Goal: Transaction & Acquisition: Book appointment/travel/reservation

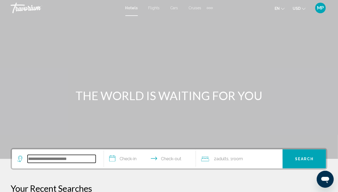
click at [75, 158] on input "Search widget" at bounding box center [62, 159] width 68 height 8
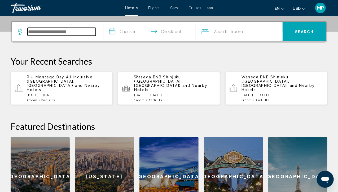
scroll to position [131, 0]
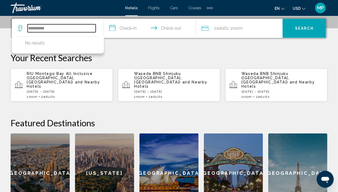
click at [55, 29] on input "**********" at bounding box center [62, 28] width 68 height 8
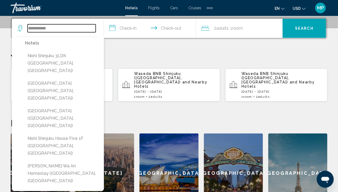
click at [71, 28] on input "**********" at bounding box center [62, 28] width 68 height 8
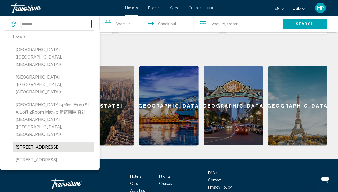
scroll to position [197, 0]
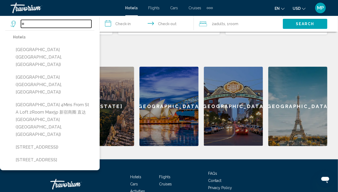
type input "*"
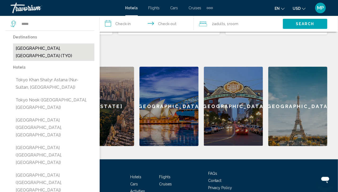
click at [57, 48] on button "[GEOGRAPHIC_DATA], [GEOGRAPHIC_DATA] (TYO)" at bounding box center [53, 51] width 81 height 17
type input "**********"
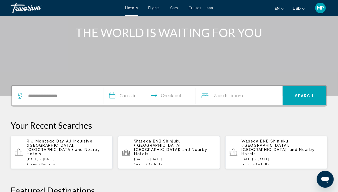
click at [132, 99] on input "**********" at bounding box center [151, 96] width 94 height 21
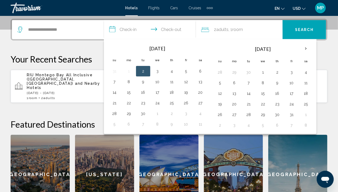
scroll to position [131, 0]
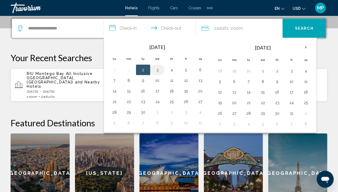
click at [156, 69] on button "3" at bounding box center [157, 69] width 8 height 7
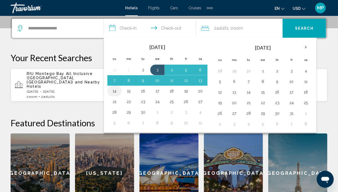
click at [116, 89] on button "14" at bounding box center [114, 90] width 8 height 7
type input "**********"
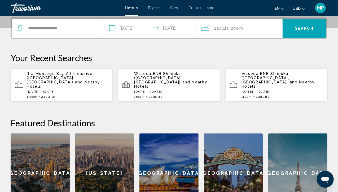
click at [302, 30] on span "Search" at bounding box center [304, 28] width 19 height 4
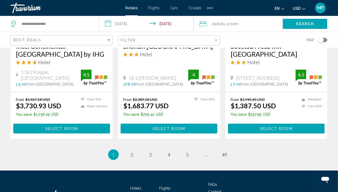
scroll to position [726, 0]
click at [130, 150] on link "page 2" at bounding box center [131, 154] width 9 height 9
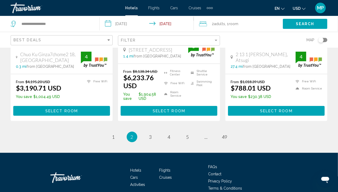
scroll to position [767, 0]
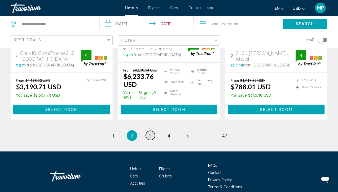
click at [148, 131] on link "page 3" at bounding box center [150, 135] width 9 height 9
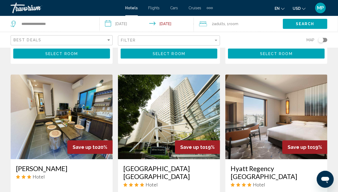
scroll to position [605, 0]
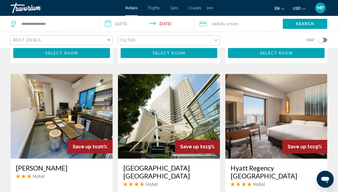
click at [320, 39] on div "Toggle map" at bounding box center [320, 39] width 5 height 5
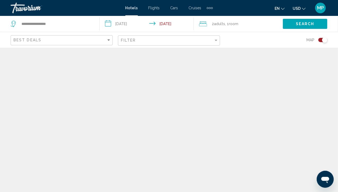
scroll to position [0, 0]
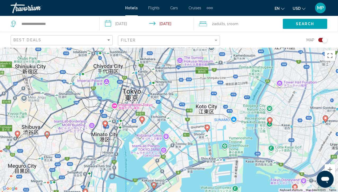
drag, startPoint x: 212, startPoint y: 91, endPoint x: 222, endPoint y: 181, distance: 90.8
click at [222, 181] on div "To activate drag with keyboard, press Alt + Enter. Once in keyboard drag state,…" at bounding box center [169, 120] width 338 height 144
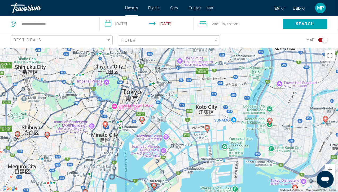
click at [222, 181] on div "To activate drag with keyboard, press Alt + Enter. Once in keyboard drag state,…" at bounding box center [169, 120] width 338 height 144
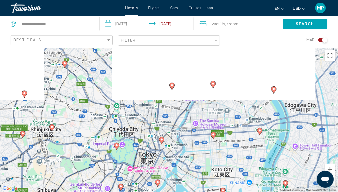
drag, startPoint x: 181, startPoint y: 84, endPoint x: 195, endPoint y: 153, distance: 70.4
click at [195, 153] on div "To activate drag with keyboard, press Alt + Enter. Once in keyboard drag state,…" at bounding box center [169, 120] width 338 height 144
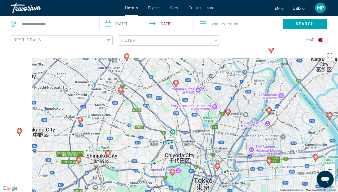
drag, startPoint x: 90, startPoint y: 132, endPoint x: 152, endPoint y: 154, distance: 65.8
click at [152, 154] on div "To activate drag with keyboard, press Alt + Enter. Once in keyboard drag state,…" at bounding box center [169, 120] width 338 height 144
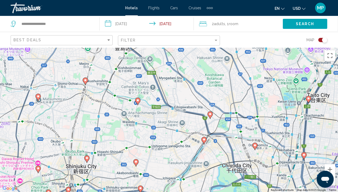
click at [86, 159] on image "Main content" at bounding box center [86, 158] width 3 height 3
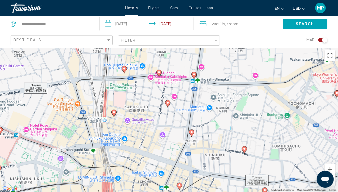
click at [167, 105] on icon "Main content" at bounding box center [167, 103] width 5 height 7
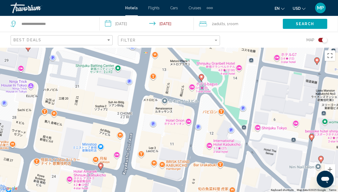
click at [333, 184] on button "Zoom out" at bounding box center [329, 180] width 11 height 11
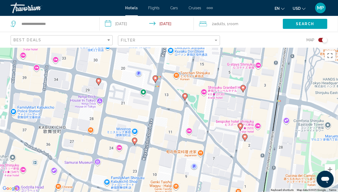
click at [333, 184] on button "Zoom out" at bounding box center [329, 180] width 11 height 11
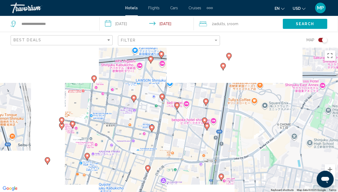
click at [333, 184] on button "Zoom out" at bounding box center [329, 180] width 11 height 11
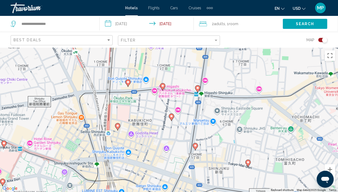
click at [333, 184] on button "Zoom out" at bounding box center [329, 180] width 11 height 11
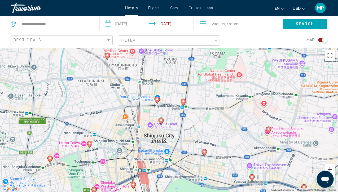
click at [333, 170] on button "Zoom in" at bounding box center [329, 169] width 11 height 11
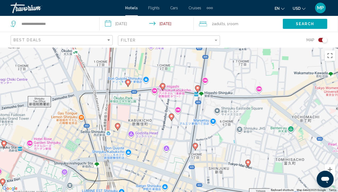
click at [334, 184] on button "Zoom out" at bounding box center [329, 180] width 11 height 11
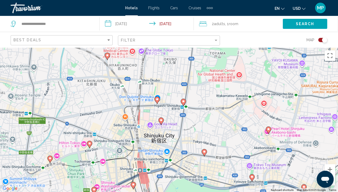
click at [334, 184] on button "Zoom out" at bounding box center [329, 180] width 11 height 11
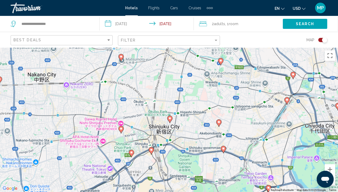
click at [298, 24] on span "Search" at bounding box center [305, 24] width 19 height 4
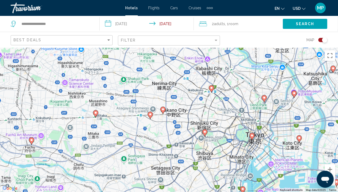
click at [199, 131] on div "To navigate, press the arrow keys. To activate drag with keyboard, press Alt + …" at bounding box center [169, 120] width 338 height 144
click at [331, 168] on button "Zoom in" at bounding box center [329, 169] width 11 height 11
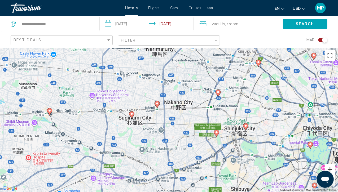
click at [331, 168] on button "Zoom in" at bounding box center [329, 169] width 11 height 11
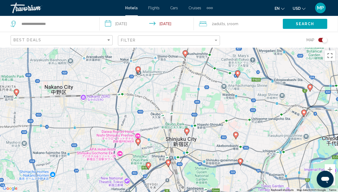
drag, startPoint x: 266, startPoint y: 142, endPoint x: 159, endPoint y: 145, distance: 107.6
click at [159, 145] on div "To navigate, press the arrow keys. To activate drag with keyboard, press Alt + …" at bounding box center [169, 120] width 338 height 144
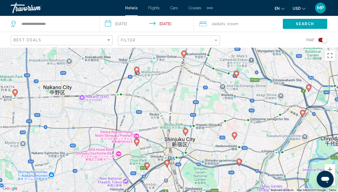
click at [236, 75] on icon "Main content" at bounding box center [236, 74] width 5 height 7
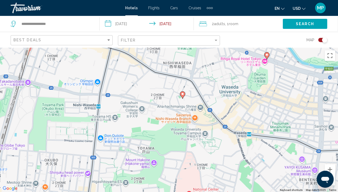
drag, startPoint x: 181, startPoint y: 111, endPoint x: 267, endPoint y: 54, distance: 103.4
click at [267, 54] on image "Main content" at bounding box center [266, 54] width 3 height 3
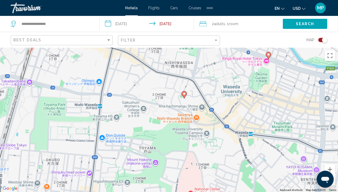
click at [96, 42] on div "Best Deals" at bounding box center [62, 40] width 97 height 10
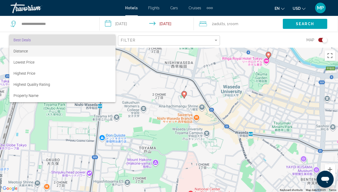
click at [86, 53] on span "Distance" at bounding box center [63, 51] width 98 height 11
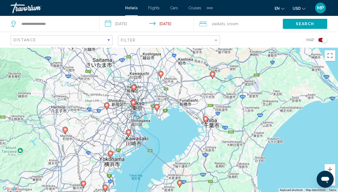
click at [323, 40] on div "Toggle map" at bounding box center [324, 39] width 5 height 5
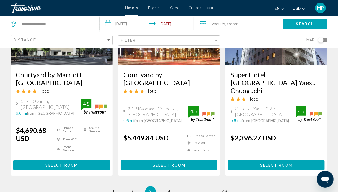
scroll to position [676, 0]
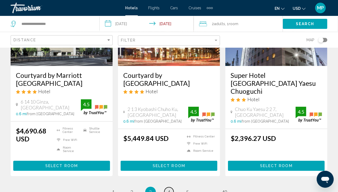
click at [170, 191] on span "4" at bounding box center [169, 192] width 3 height 6
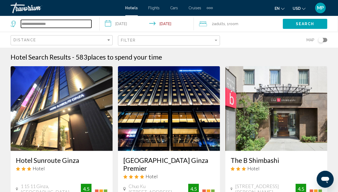
click at [40, 25] on input "**********" at bounding box center [56, 24] width 70 height 8
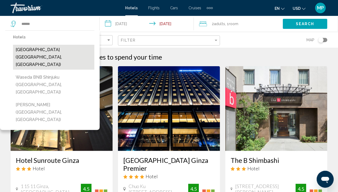
click at [45, 53] on button "[GEOGRAPHIC_DATA] ([GEOGRAPHIC_DATA], [GEOGRAPHIC_DATA])" at bounding box center [53, 57] width 81 height 25
type input "**********"
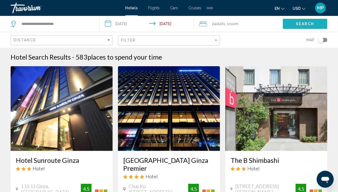
click at [290, 19] on button "Search" at bounding box center [305, 24] width 44 height 10
